Goal: Task Accomplishment & Management: Use online tool/utility

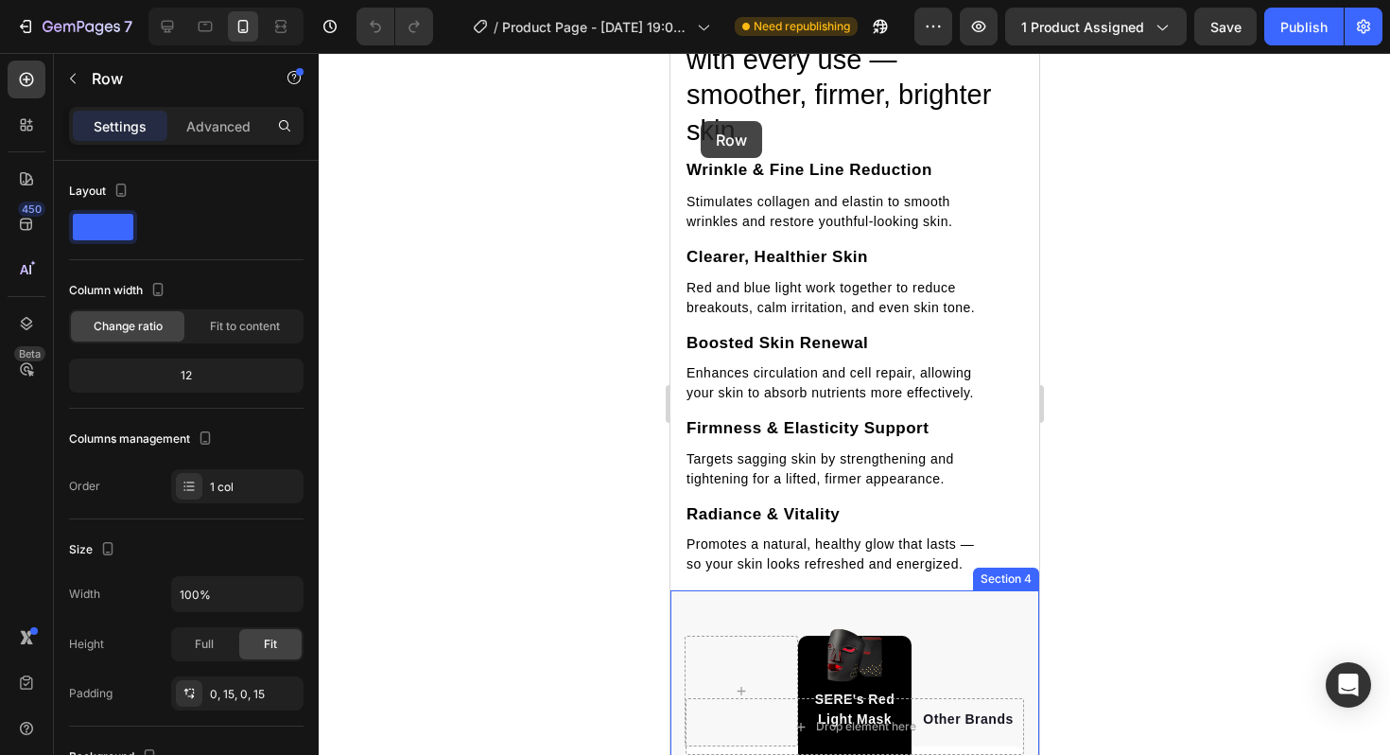
scroll to position [2634, 0]
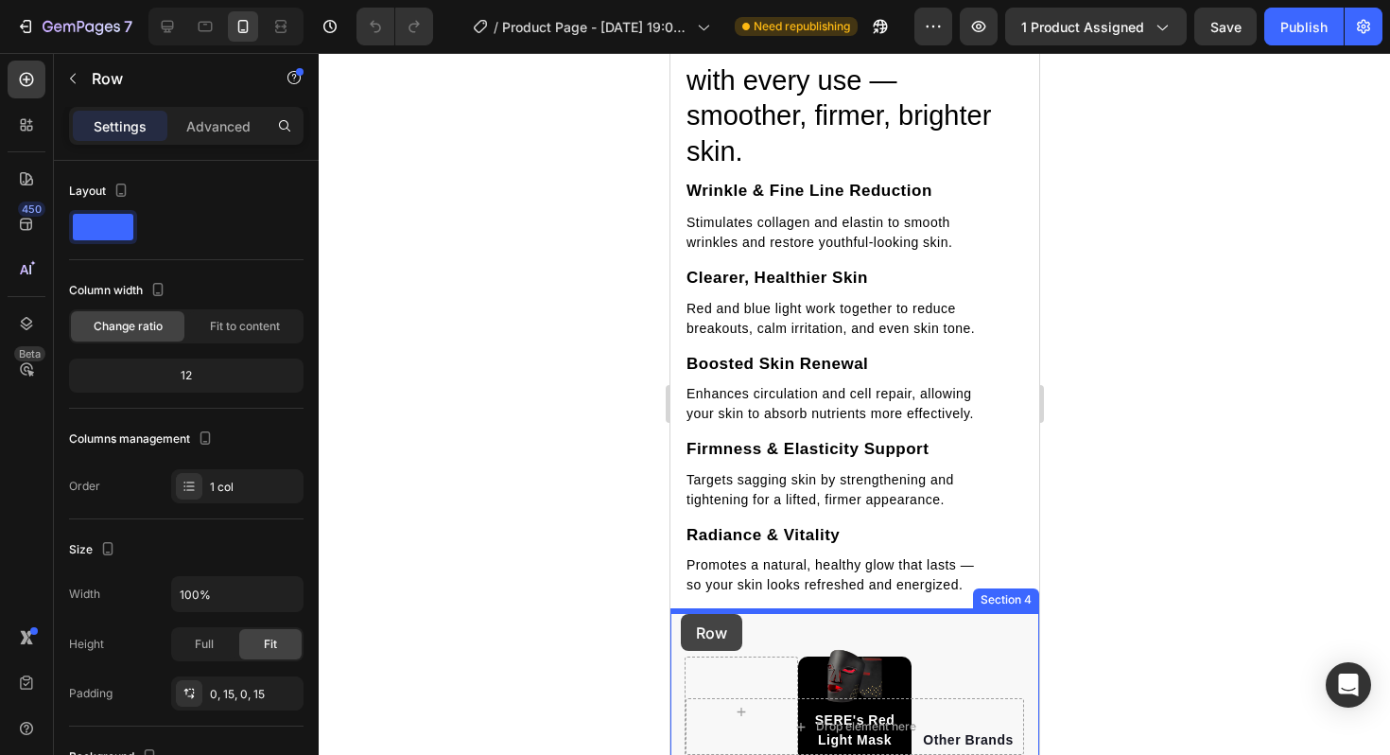
drag, startPoint x: 679, startPoint y: 434, endPoint x: 680, endPoint y: 614, distance: 179.7
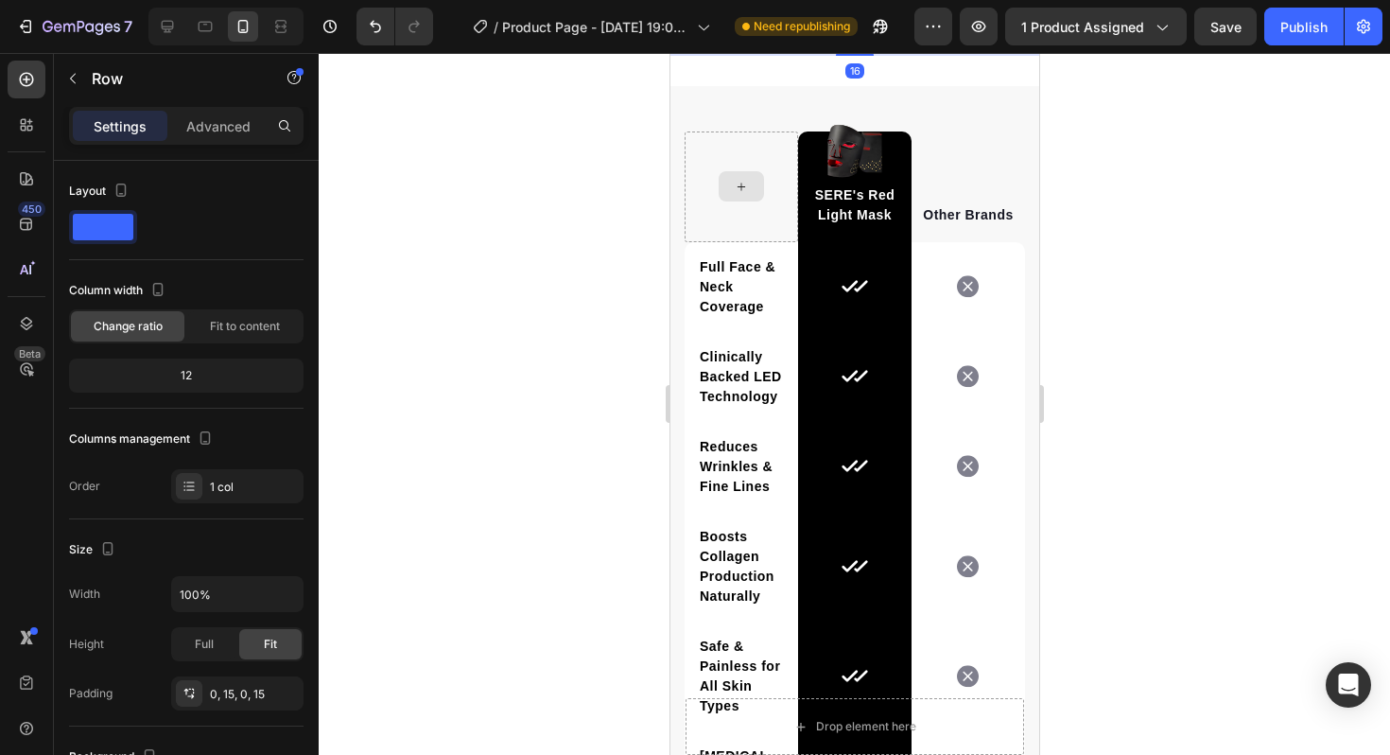
scroll to position [3453, 0]
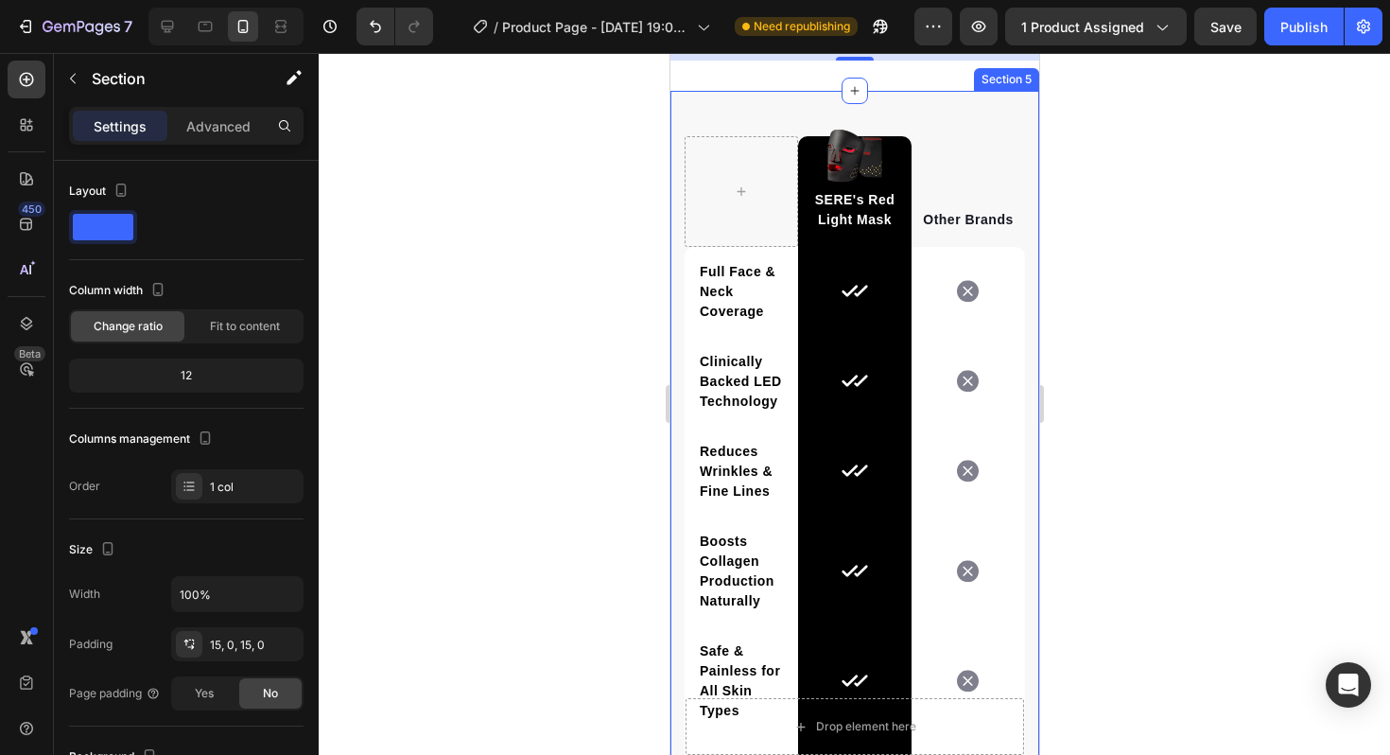
click at [733, 359] on div "Image SERE's Red Light Mask Text block Row Other Brands Text block Row Full Fac…" at bounding box center [853, 536] width 369 height 890
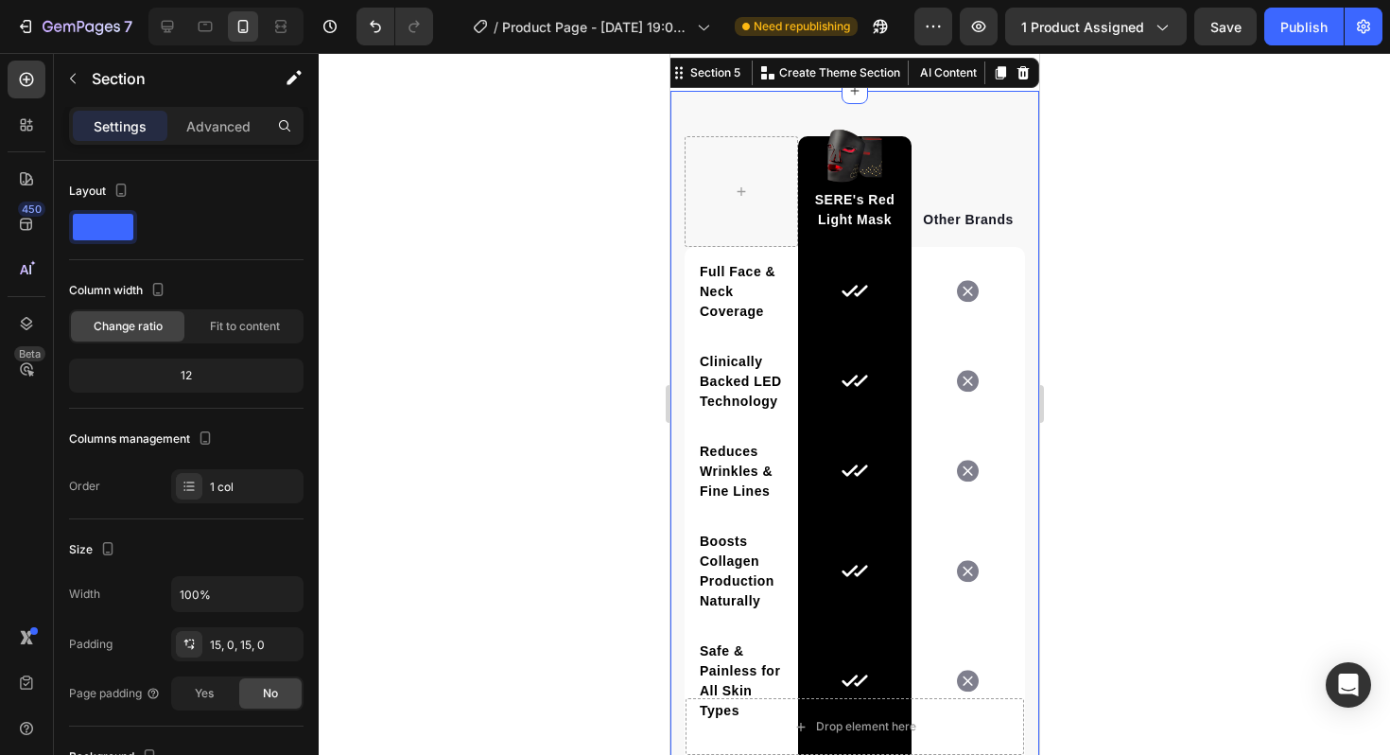
click at [568, 393] on div at bounding box center [854, 404] width 1071 height 702
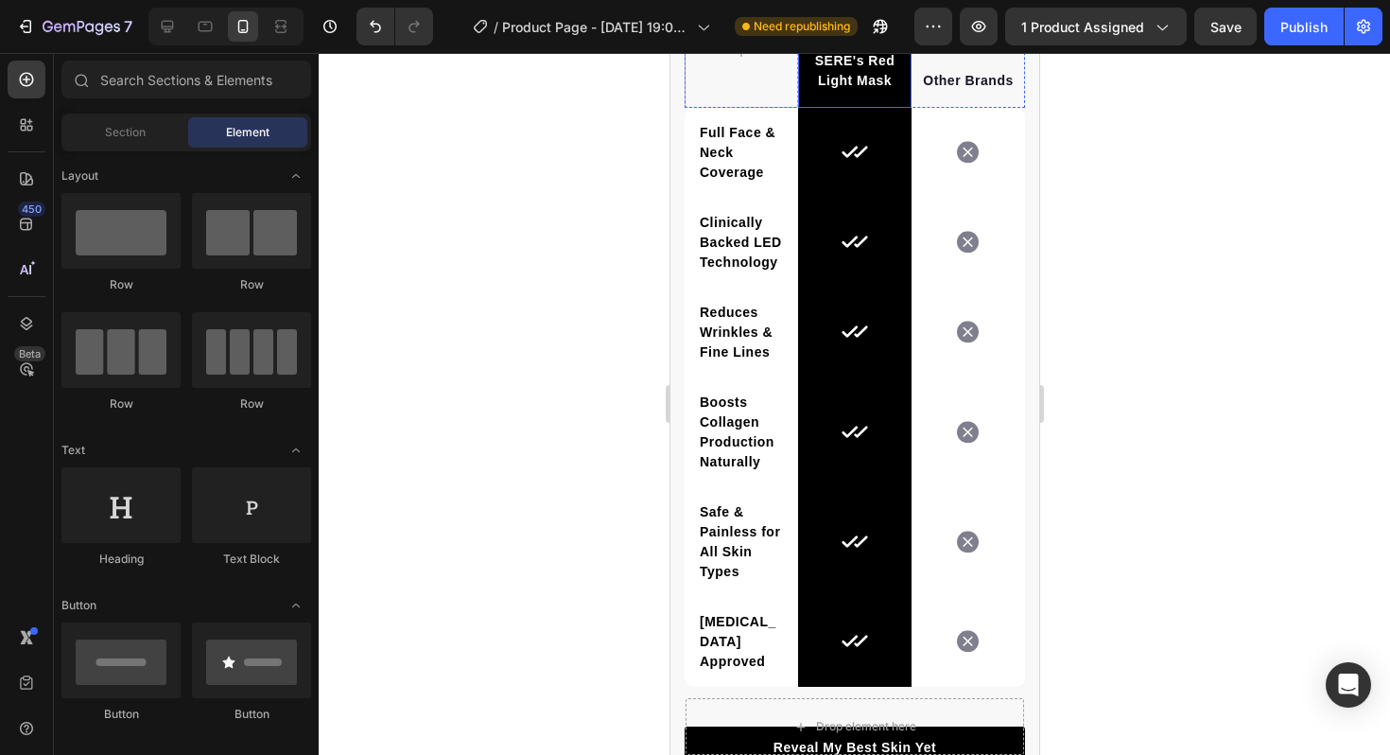
scroll to position [3582, 0]
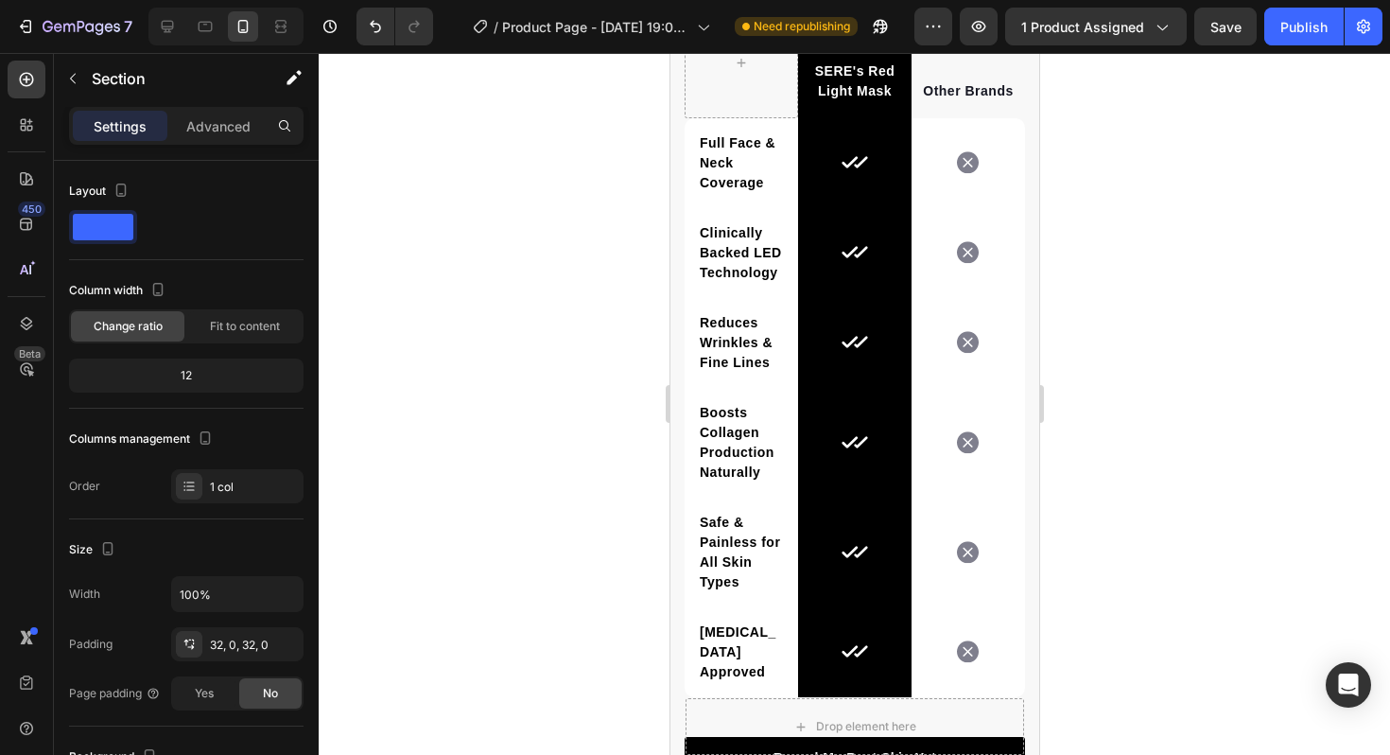
click at [227, 125] on p "Advanced" at bounding box center [218, 126] width 64 height 20
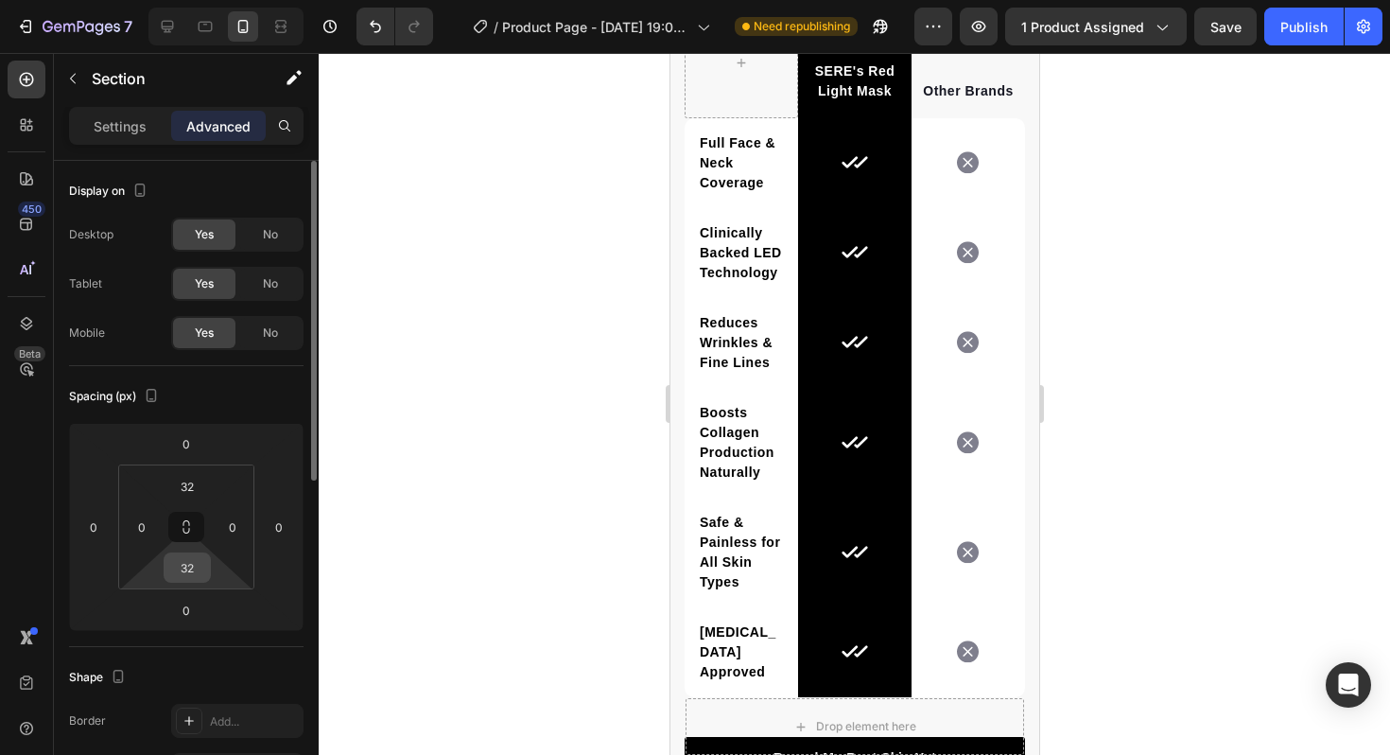
click at [188, 575] on input "32" at bounding box center [187, 567] width 38 height 28
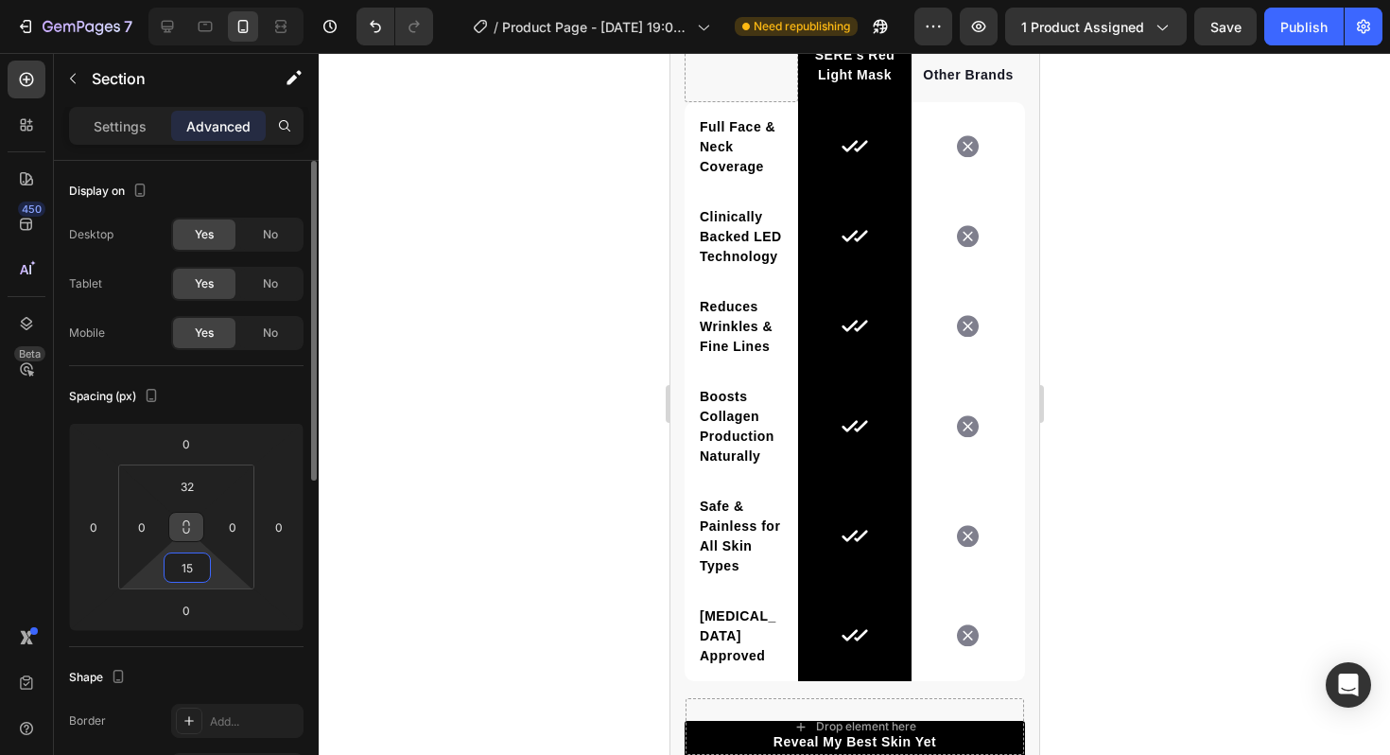
type input "1"
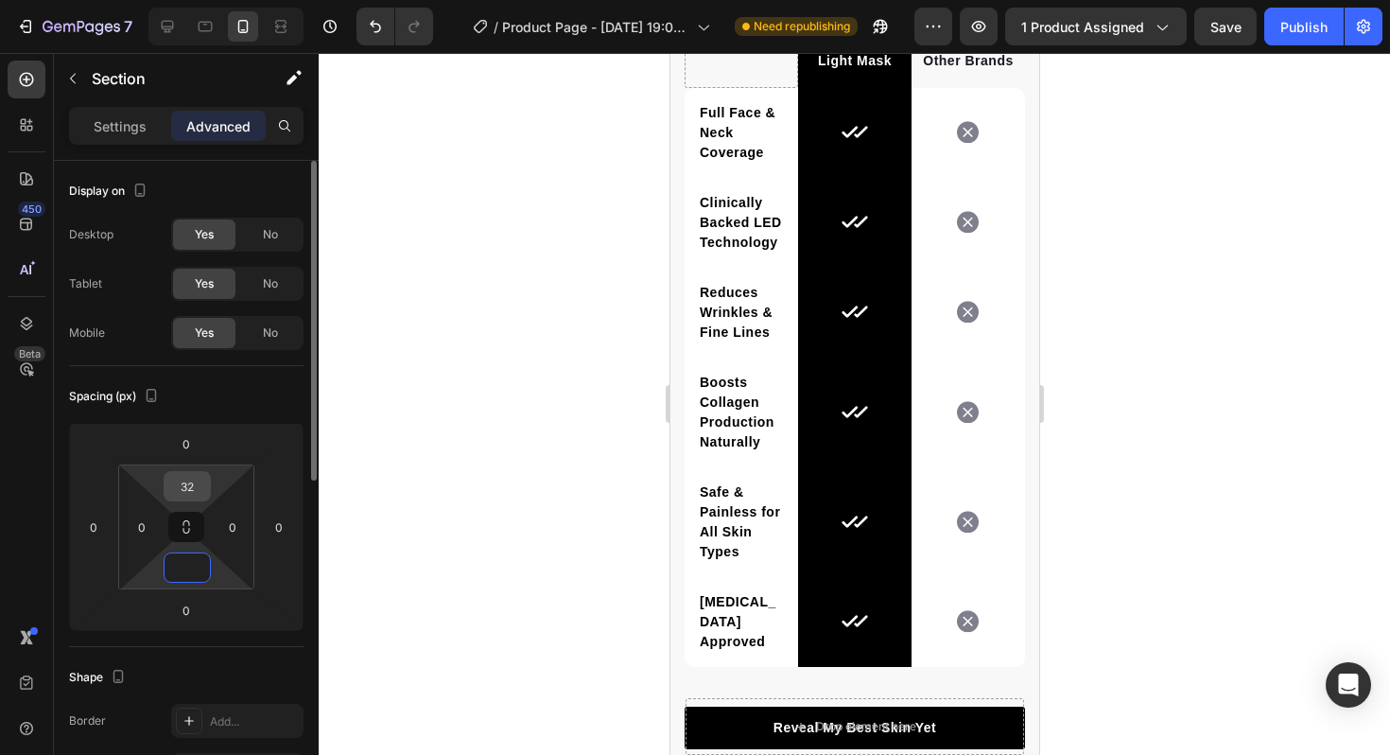
type input "0"
click at [193, 481] on input "32" at bounding box center [187, 486] width 38 height 28
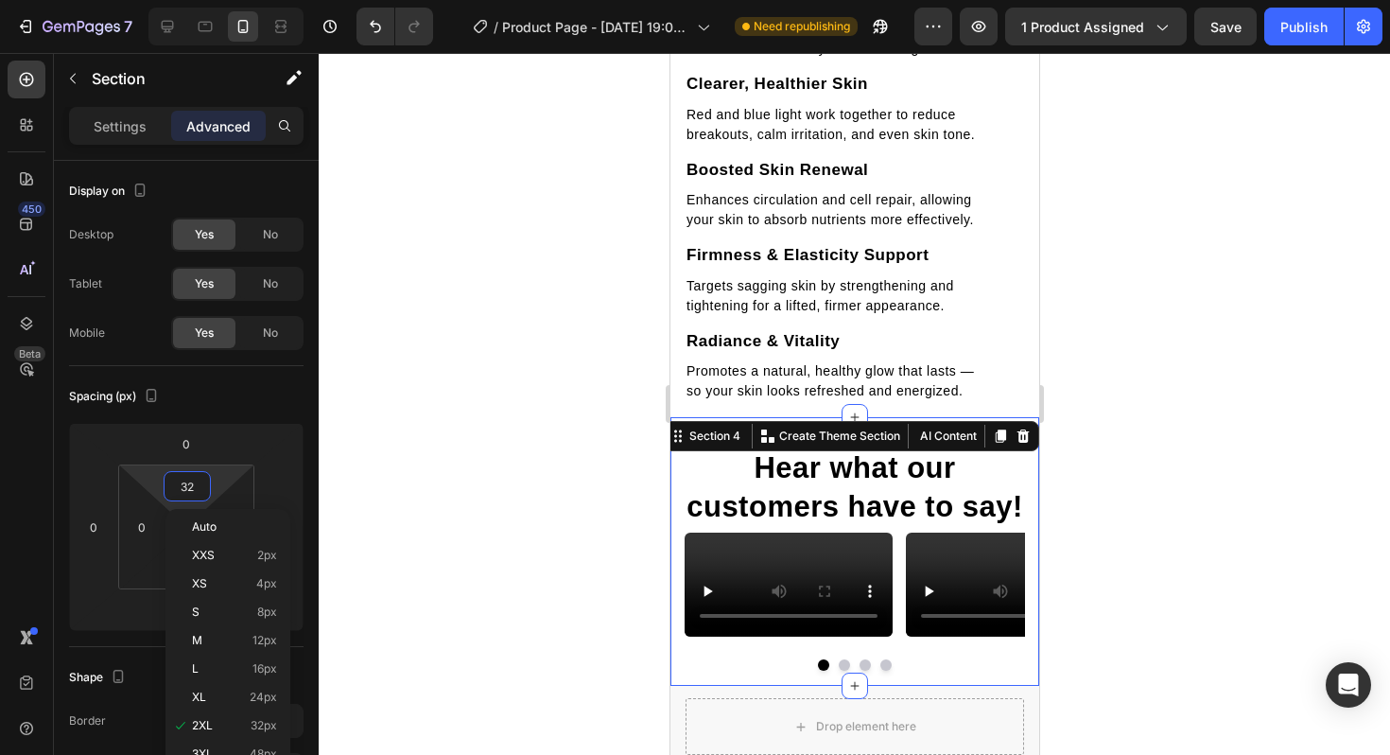
scroll to position [2824, 0]
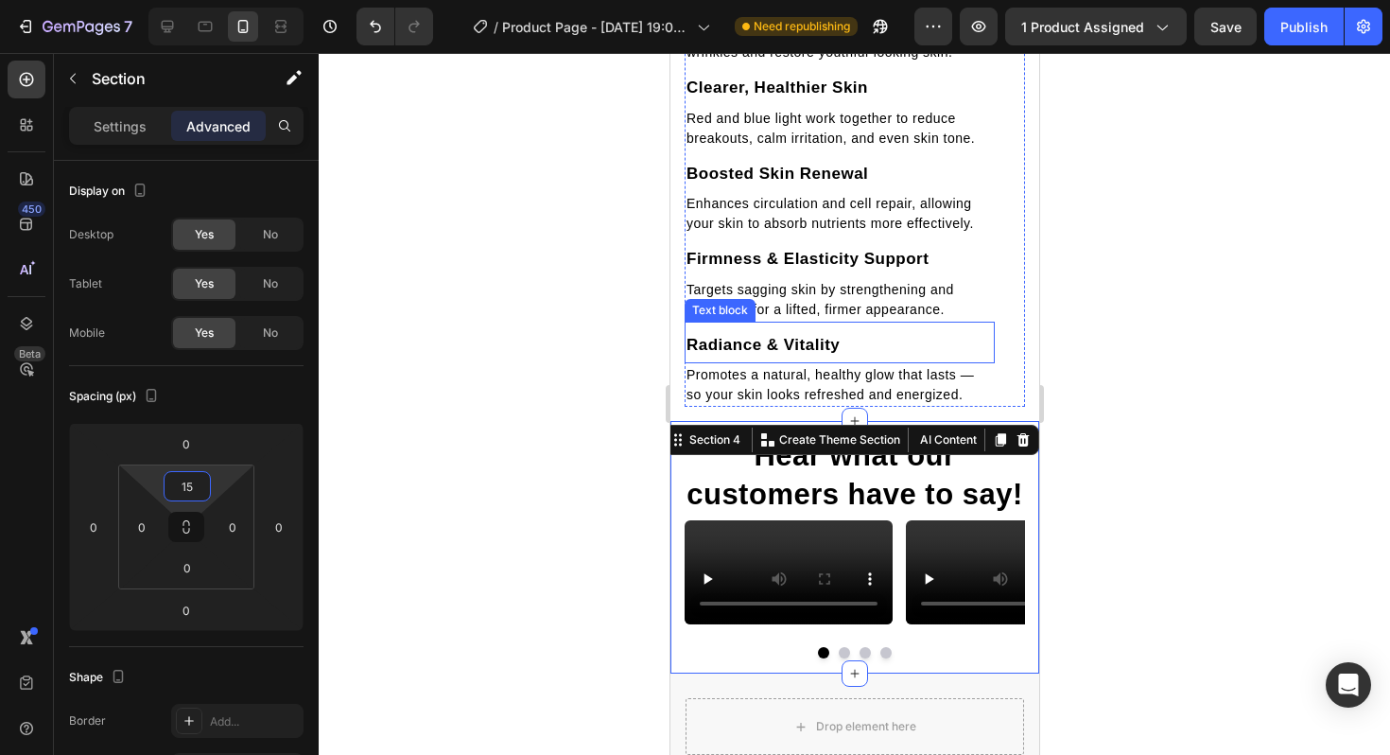
type input "15"
click at [1304, 200] on div at bounding box center [854, 404] width 1071 height 702
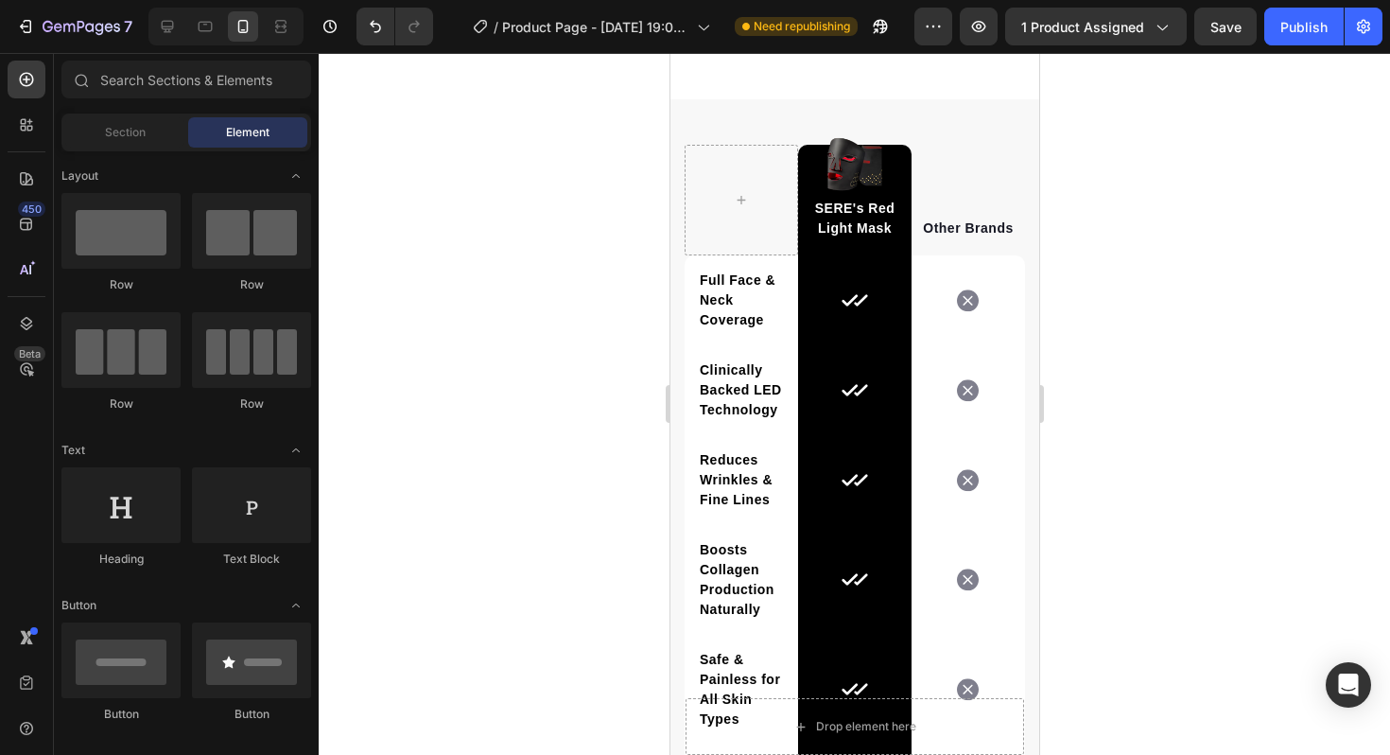
scroll to position [3356, 0]
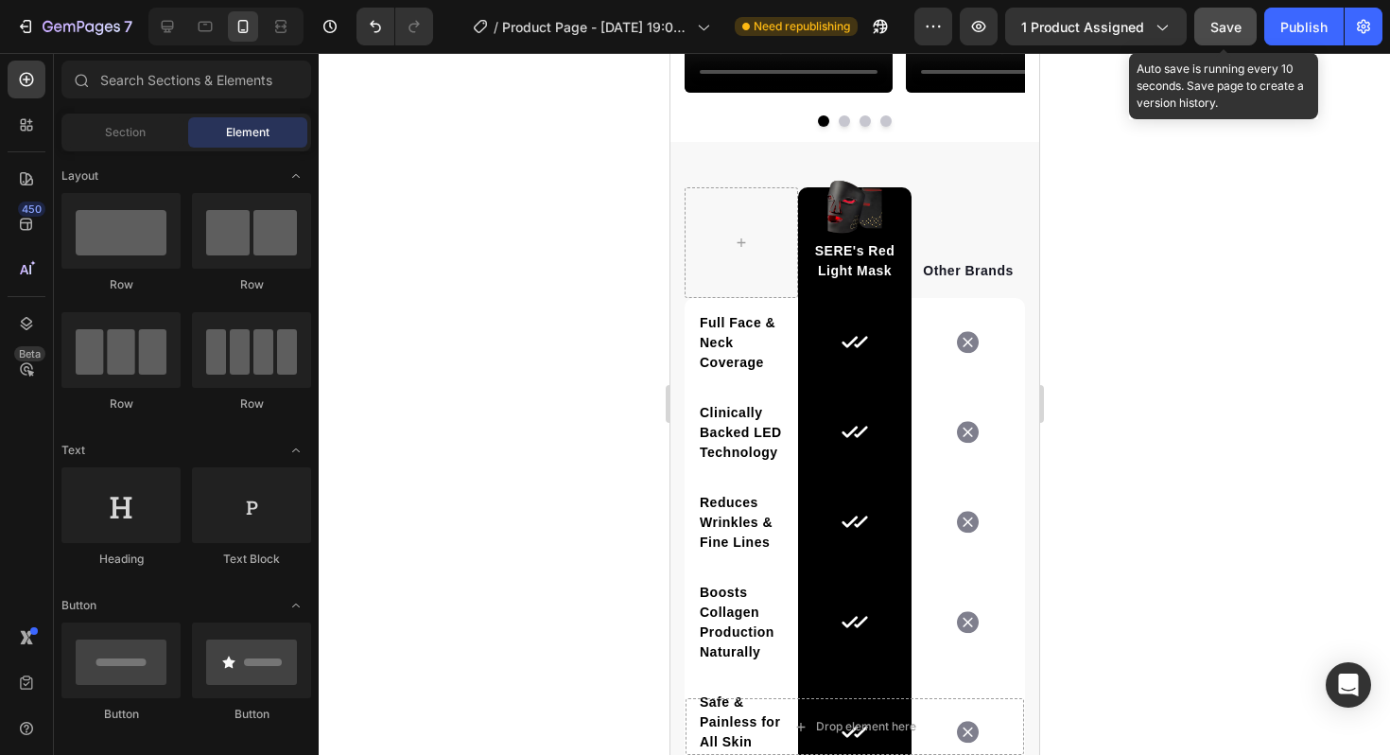
click at [1227, 42] on button "Save" at bounding box center [1225, 27] width 62 height 38
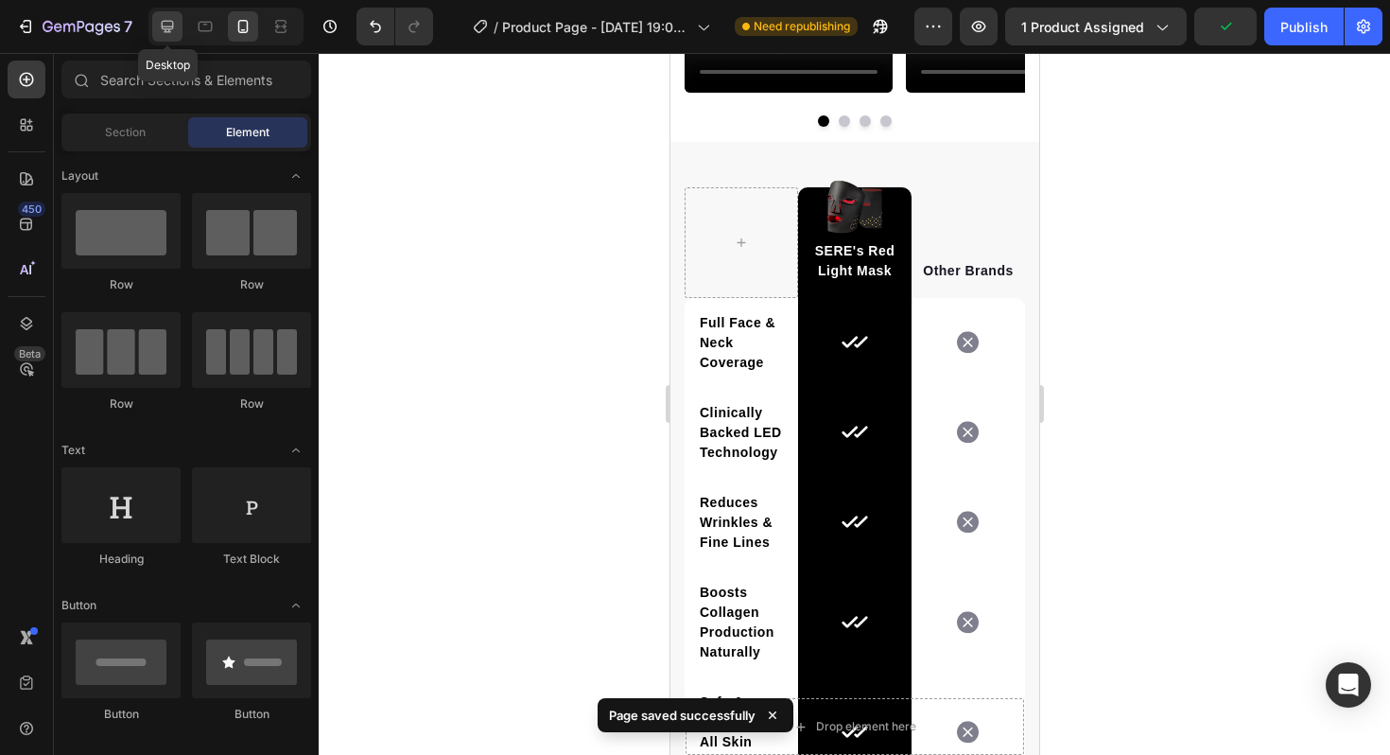
click at [168, 18] on icon at bounding box center [167, 26] width 19 height 19
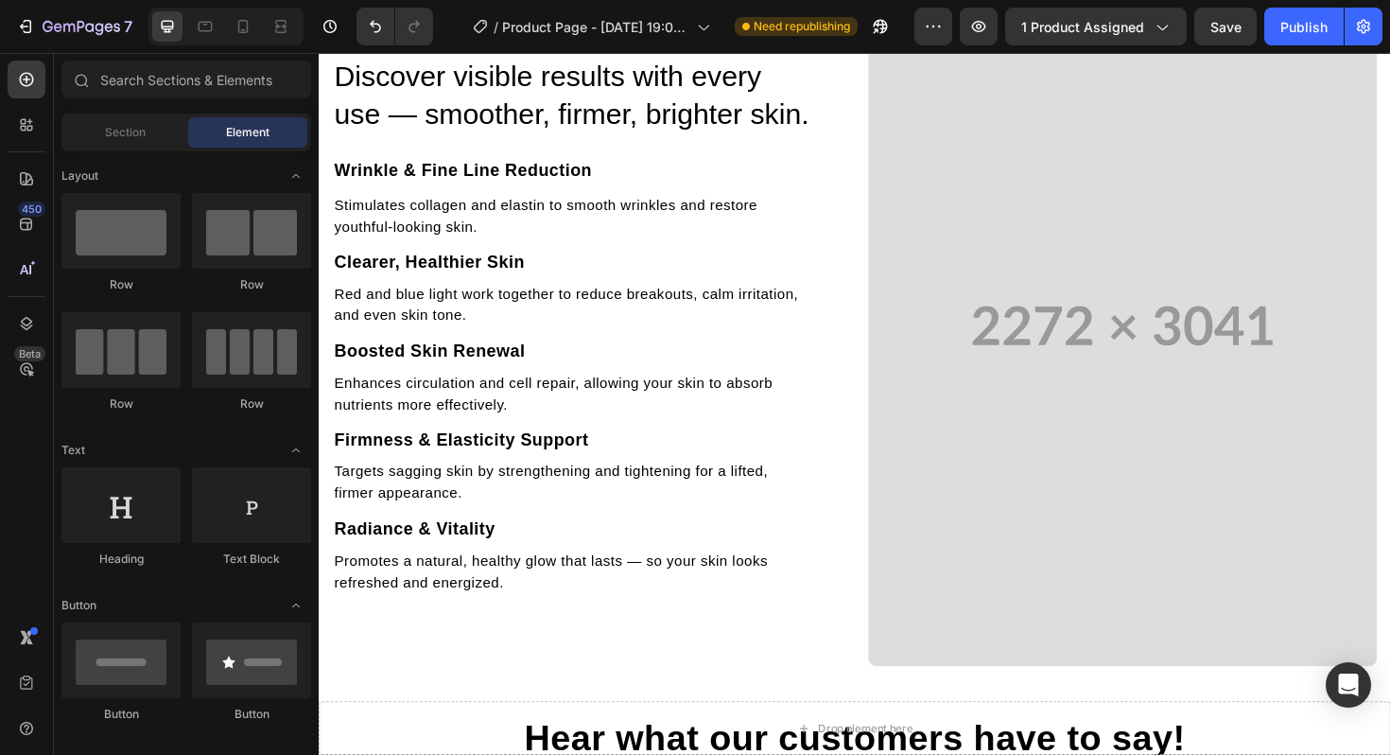
scroll to position [1499, 0]
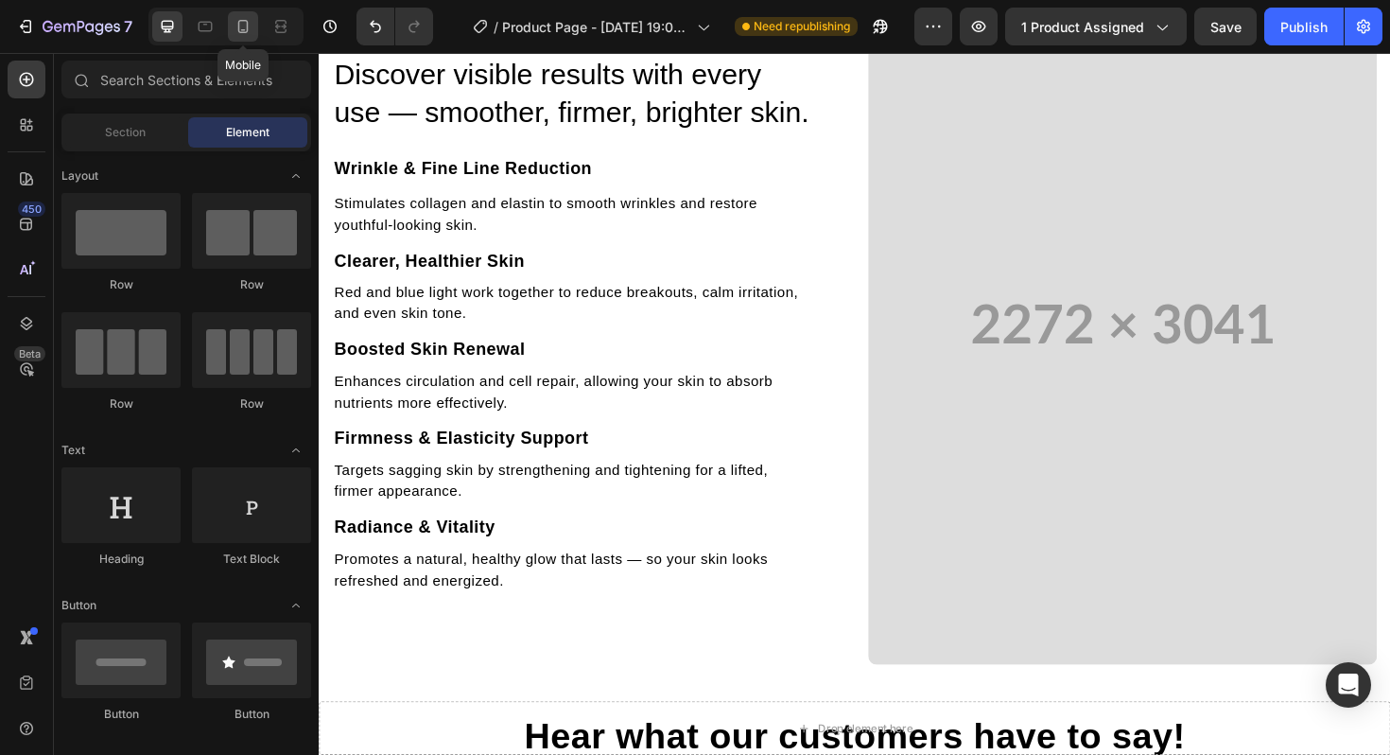
click at [252, 27] on icon at bounding box center [243, 26] width 19 height 19
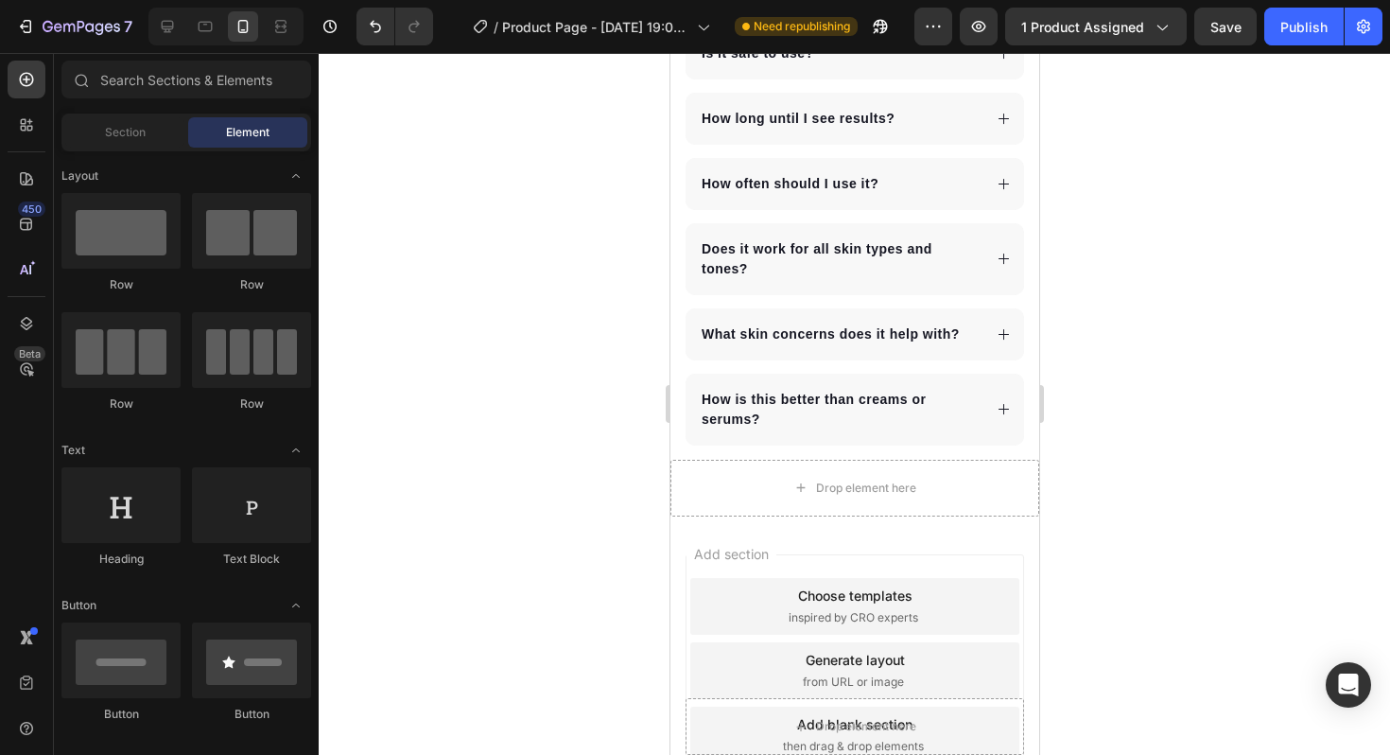
scroll to position [4125, 0]
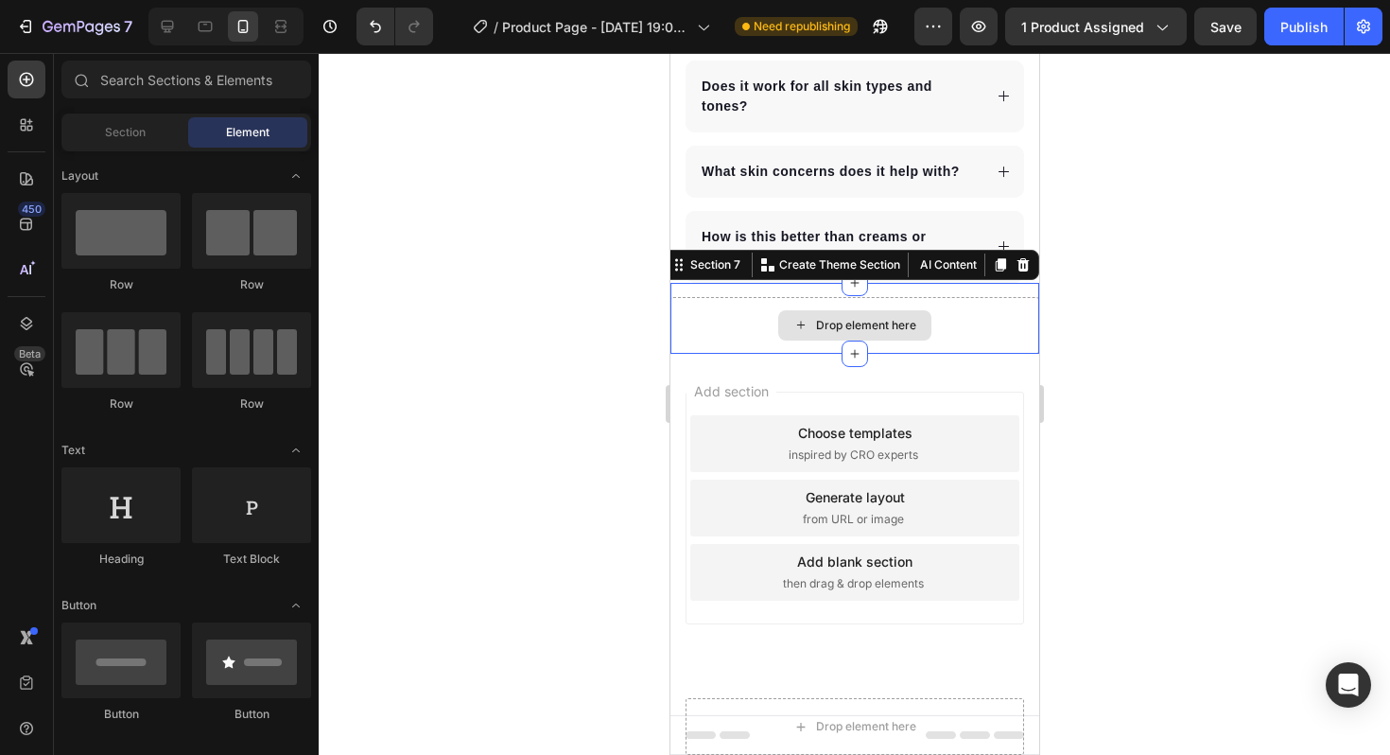
click at [730, 313] on div "Drop element here" at bounding box center [853, 325] width 369 height 57
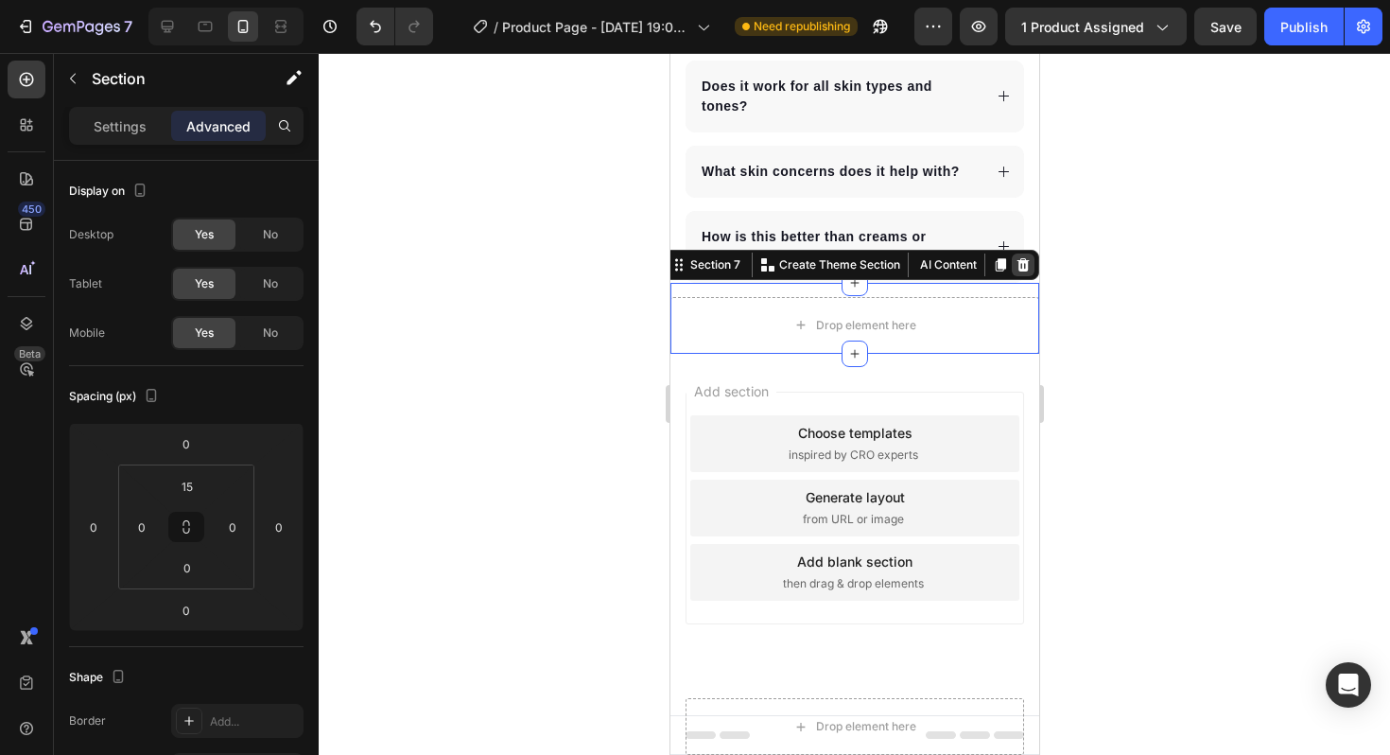
click at [1024, 266] on icon at bounding box center [1022, 264] width 15 height 15
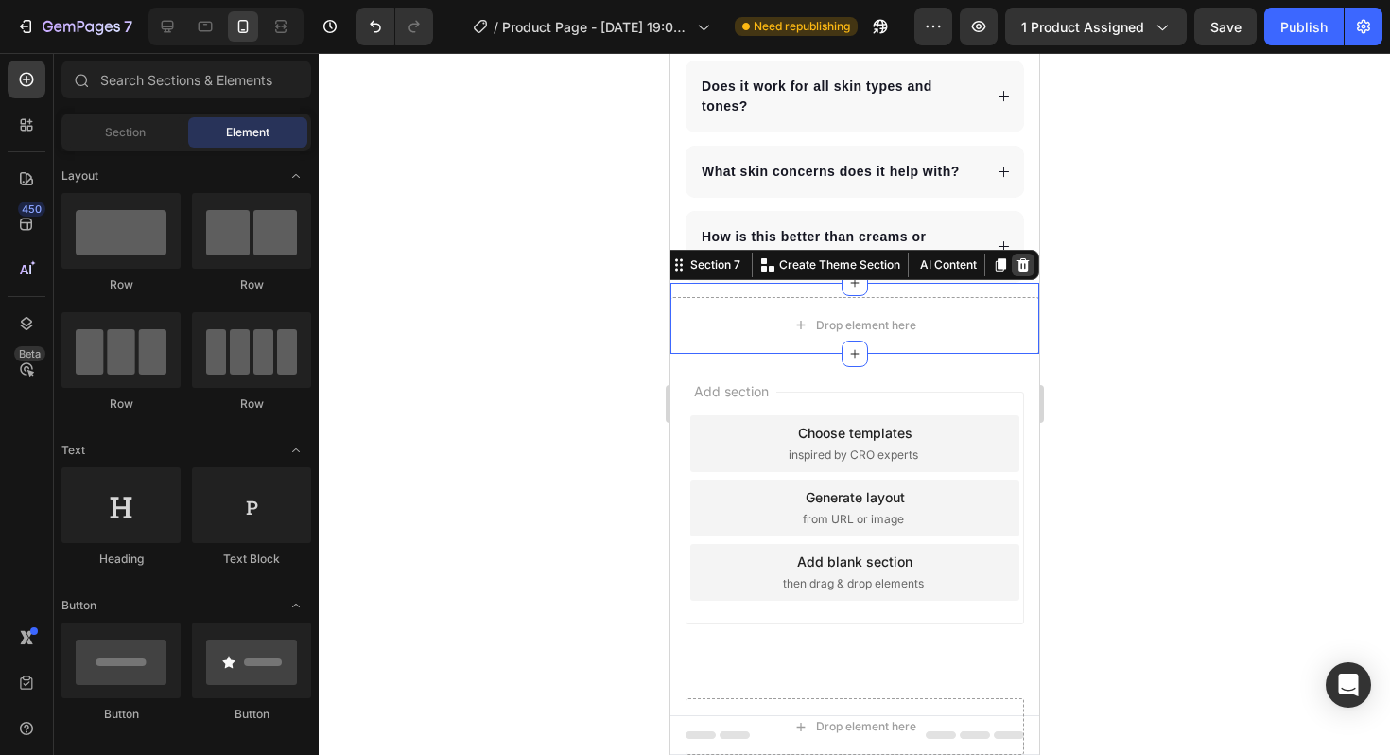
scroll to position [4055, 0]
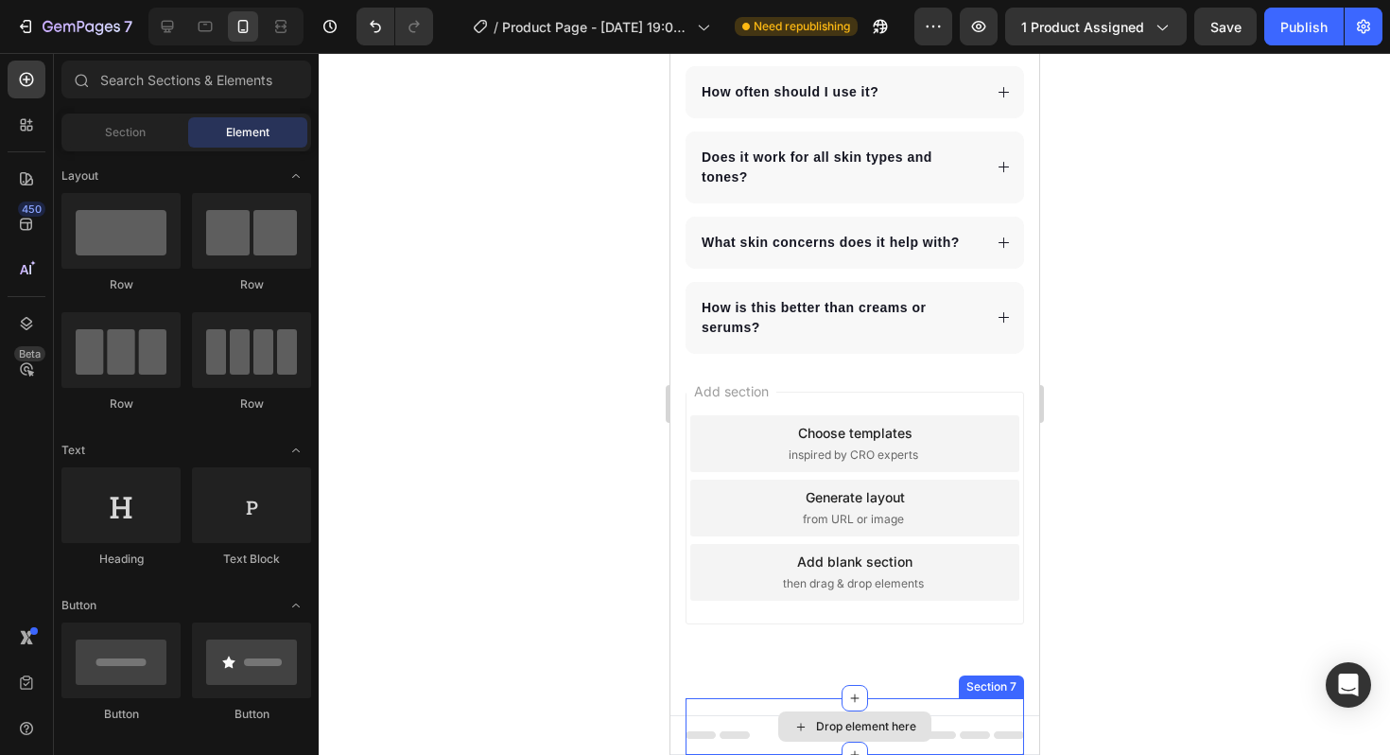
click at [864, 711] on div "Drop element here" at bounding box center [853, 726] width 153 height 30
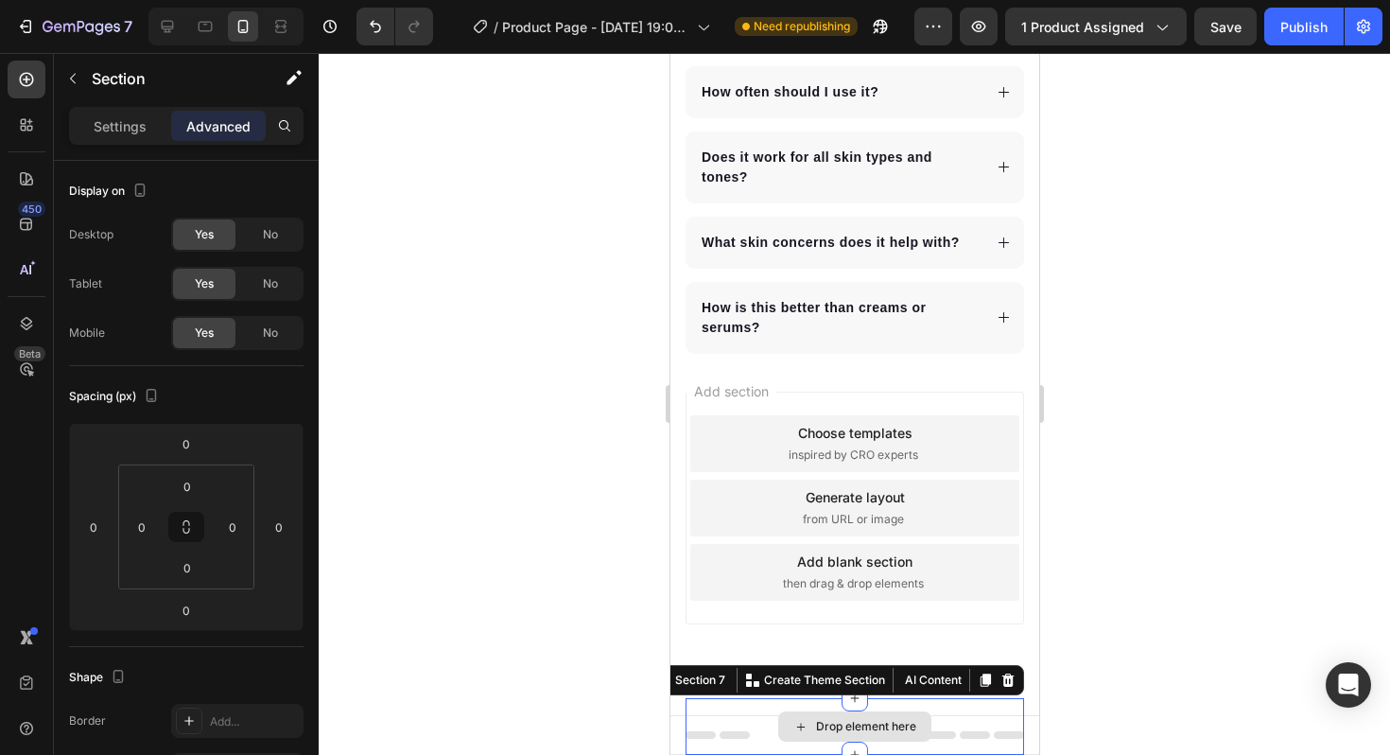
click at [954, 701] on div "Drop element here" at bounding box center [854, 726] width 339 height 57
click at [1007, 677] on icon at bounding box center [1007, 679] width 12 height 13
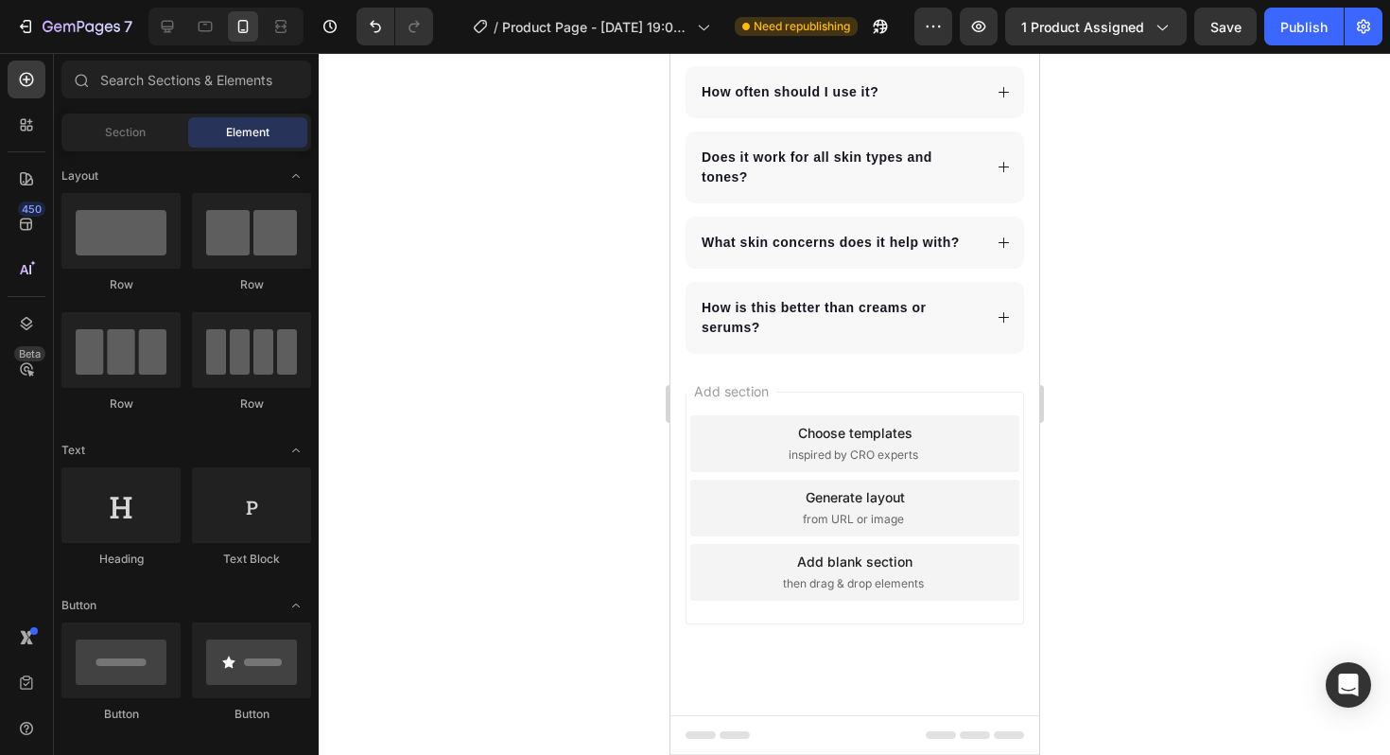
click at [893, 625] on div "Add section Choose templates inspired by CRO experts Generate layout from URL o…" at bounding box center [853, 534] width 369 height 361
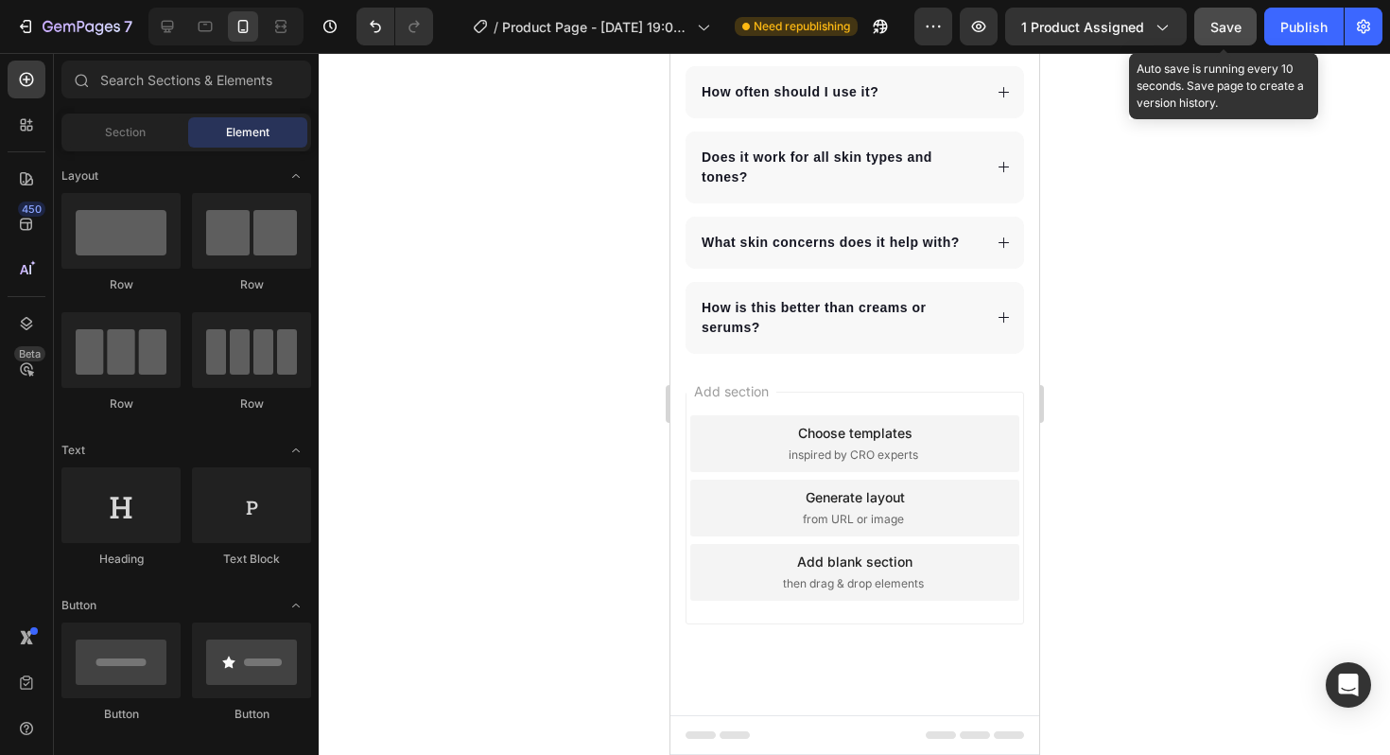
click at [1234, 33] on span "Save" at bounding box center [1225, 27] width 31 height 16
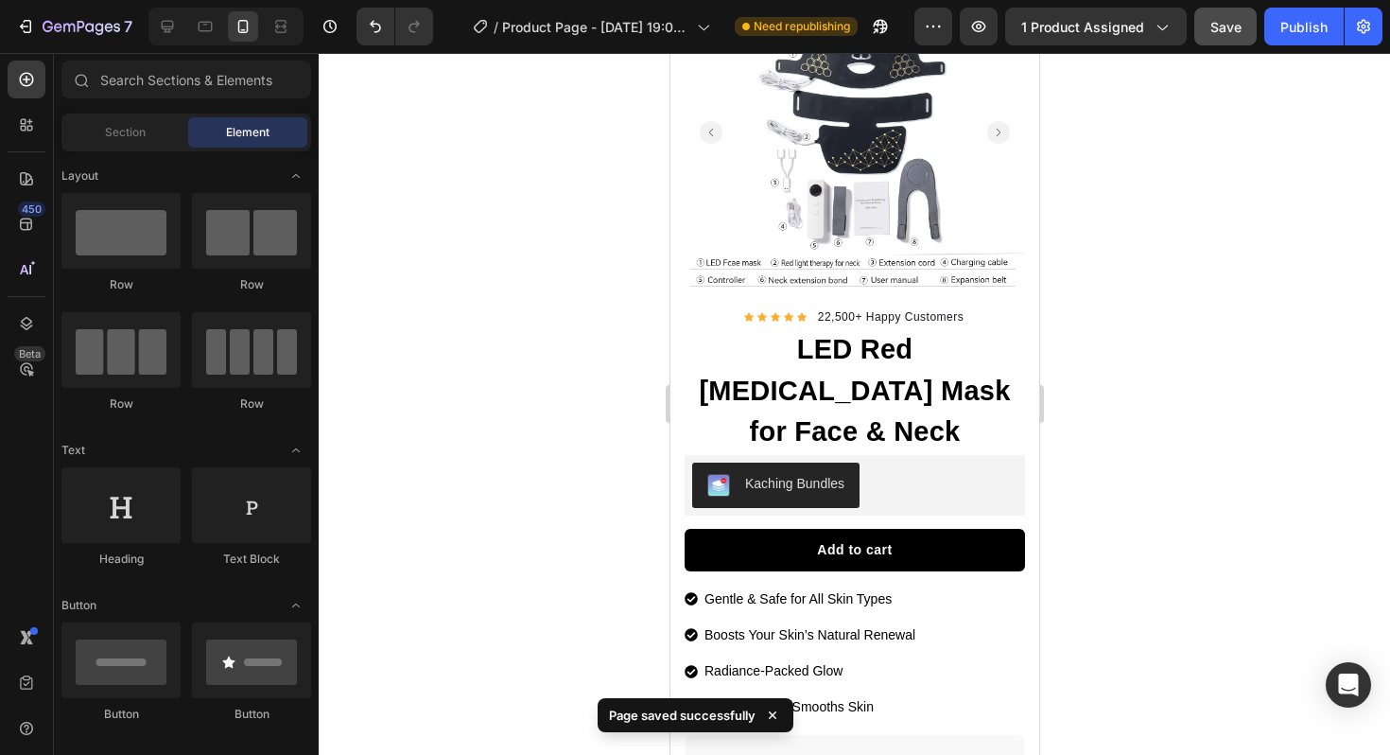
scroll to position [0, 0]
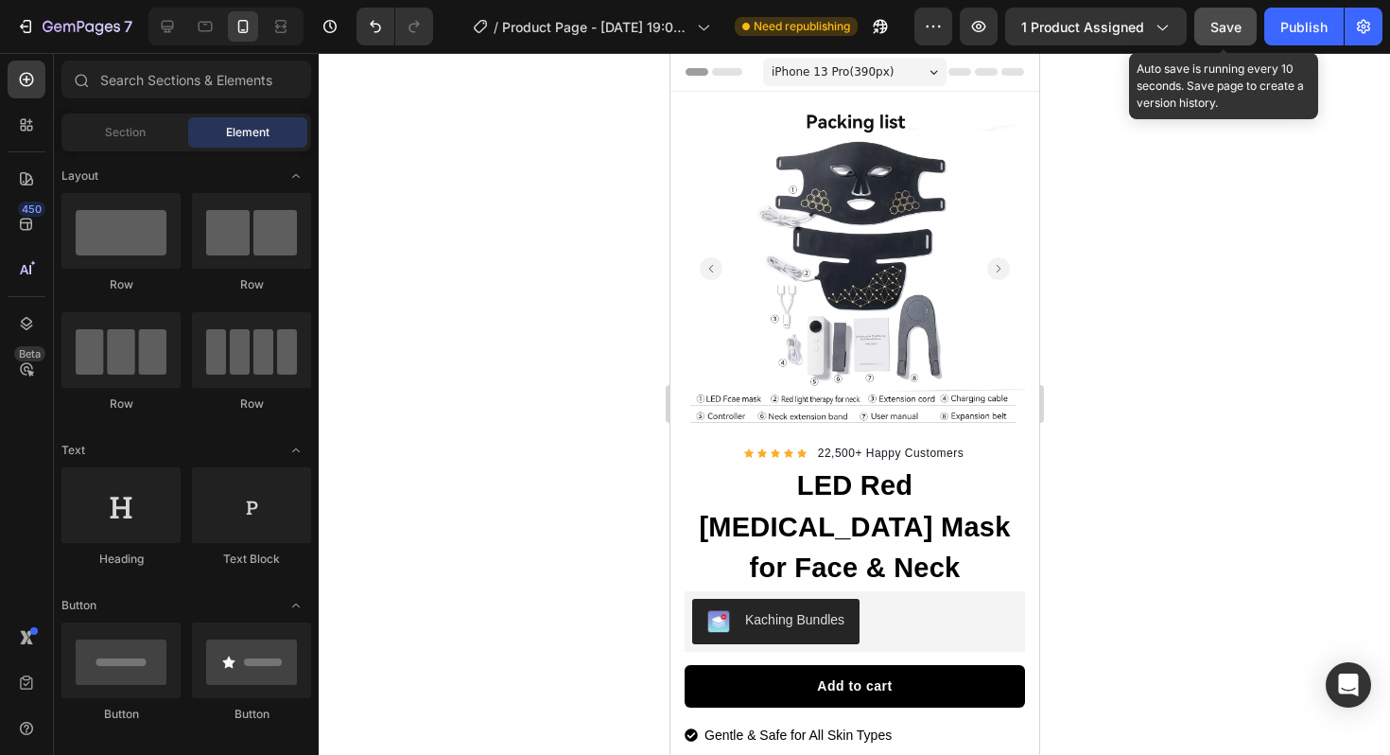
click at [1227, 32] on span "Save" at bounding box center [1225, 27] width 31 height 16
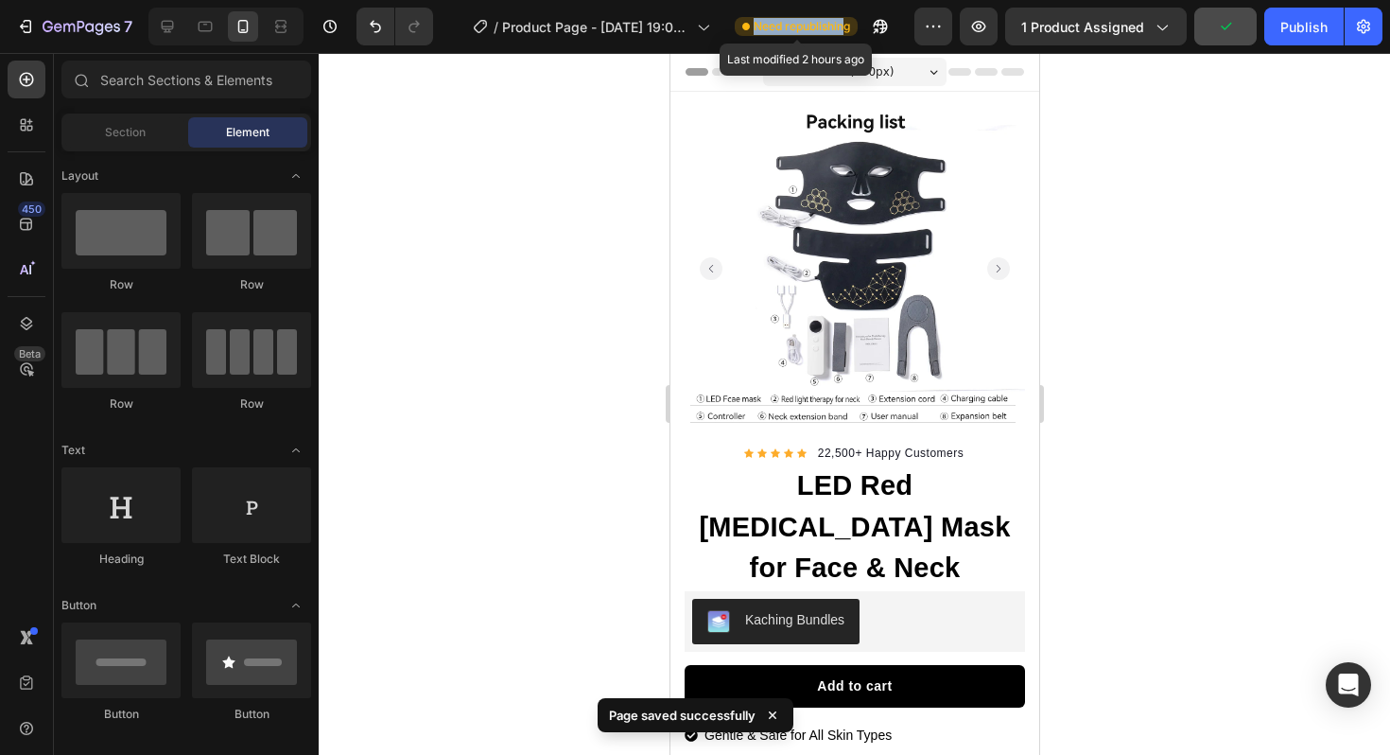
click at [842, 18] on span "Need republishing" at bounding box center [802, 26] width 96 height 17
click at [576, 206] on div at bounding box center [854, 404] width 1071 height 702
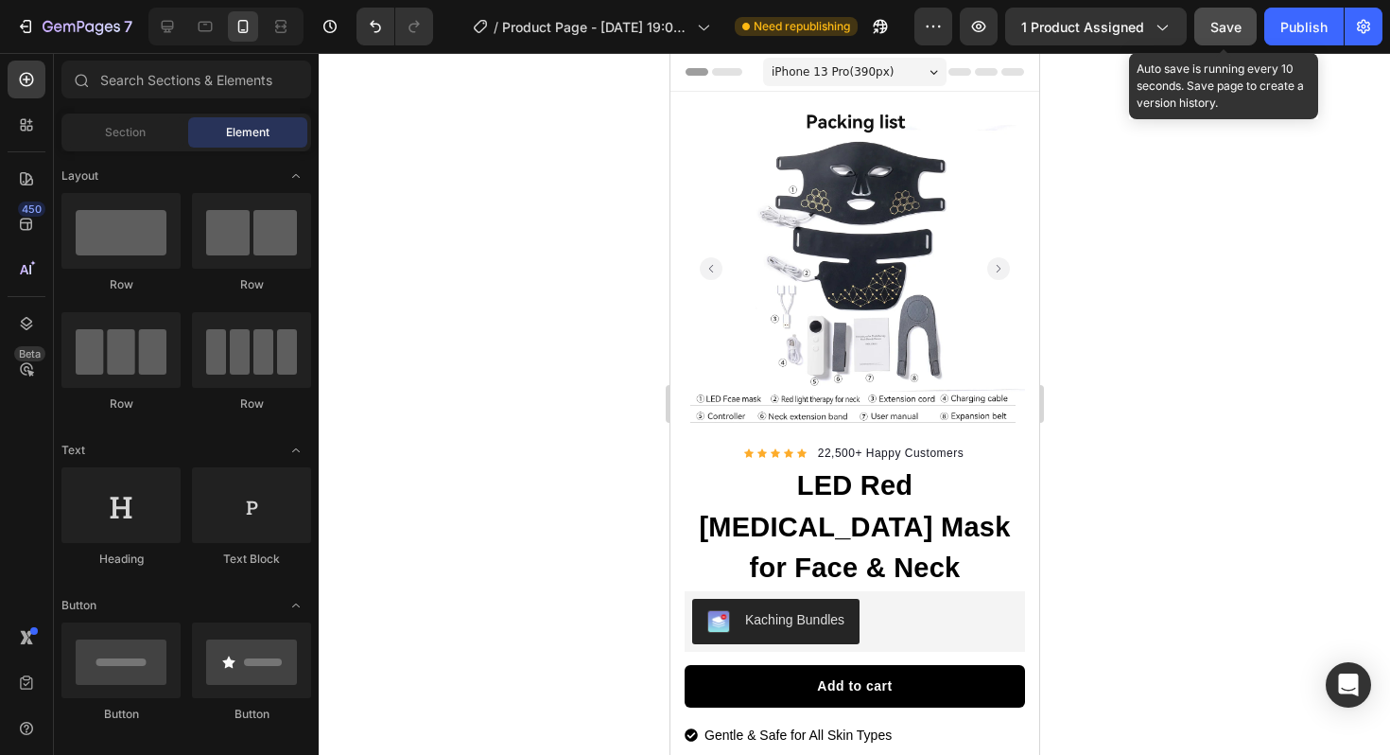
click at [1217, 27] on span "Save" at bounding box center [1225, 27] width 31 height 16
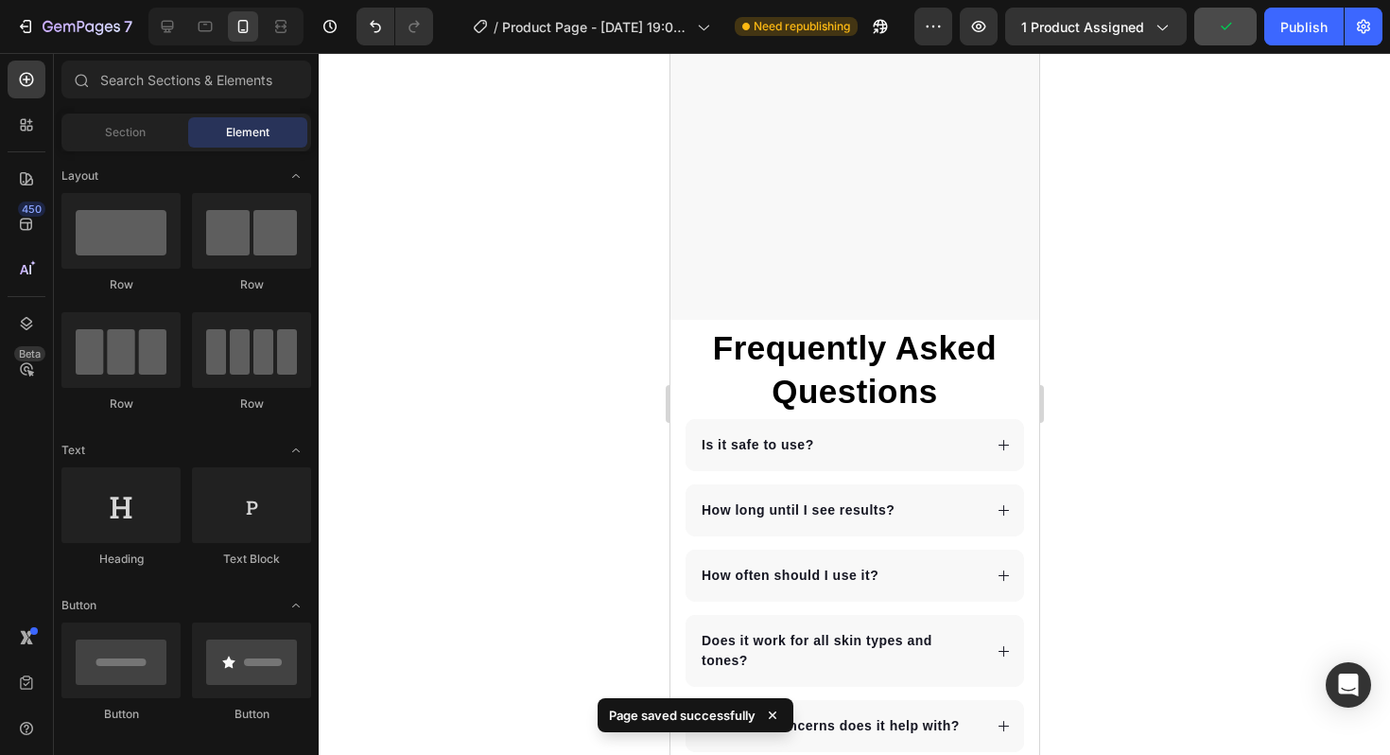
scroll to position [4816, 0]
